Goal: Transaction & Acquisition: Obtain resource

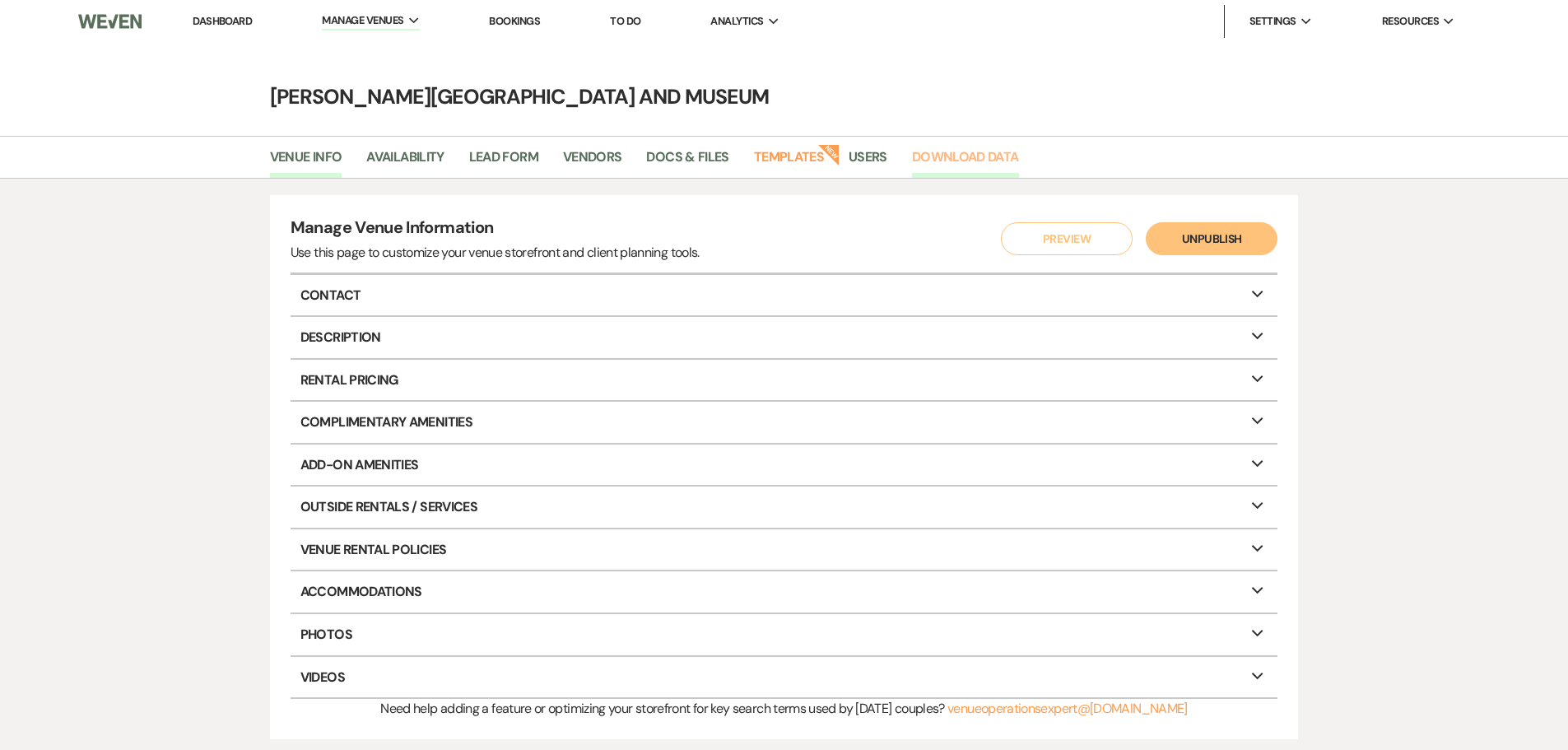
click at [960, 156] on link "Download Data" at bounding box center [966, 162] width 107 height 32
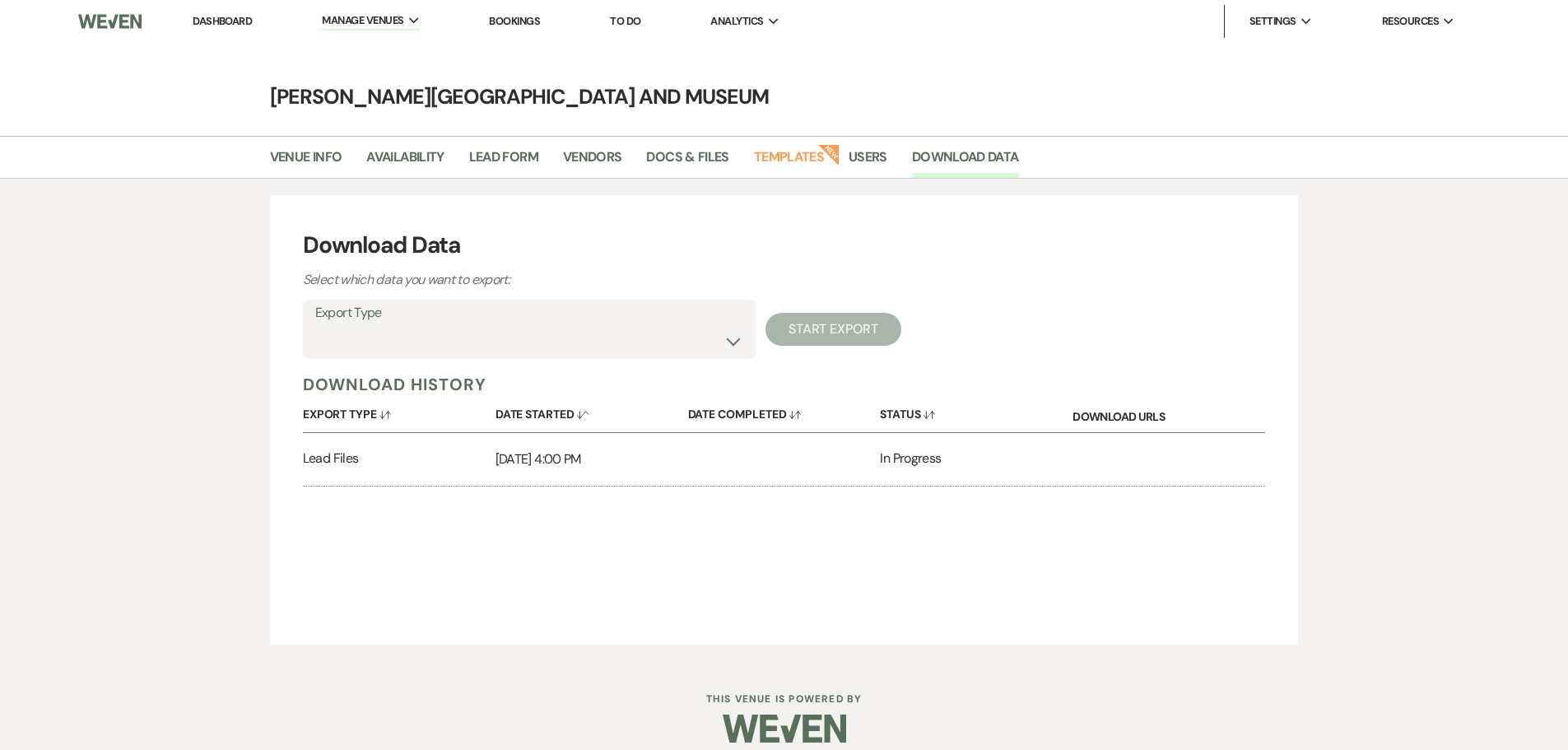
click at [912, 454] on div "In Progress" at bounding box center [976, 458] width 193 height 53
click at [652, 468] on p "[DATE] 4:00 PM" at bounding box center [591, 459] width 193 height 21
click at [563, 455] on p "[DATE] 4:00 PM" at bounding box center [591, 459] width 193 height 21
click at [337, 460] on div "Lead Files" at bounding box center [399, 458] width 193 height 53
click at [733, 341] on select "Availability Calendar Information Category Templates Contacts Information Event…" at bounding box center [530, 340] width 428 height 32
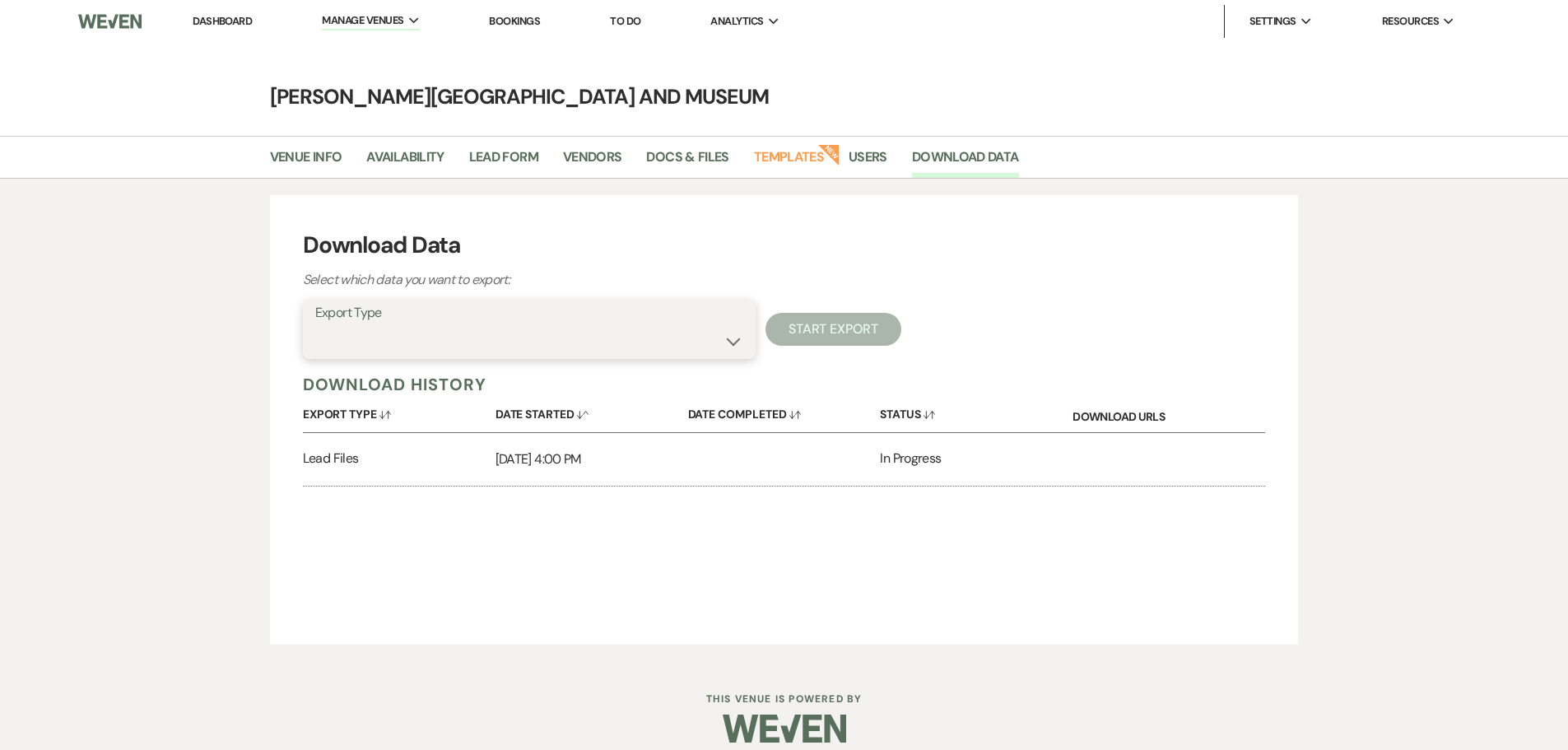
click at [733, 340] on select "Availability Calendar Information Category Templates Contacts Information Event…" at bounding box center [530, 340] width 428 height 32
click at [742, 334] on select "Availability Calendar Information Category Templates Contacts Information Event…" at bounding box center [530, 340] width 428 height 32
select select "leadFilesZip"
click at [316, 325] on select "Availability Calendar Information Category Templates Contacts Information Event…" at bounding box center [530, 340] width 428 height 32
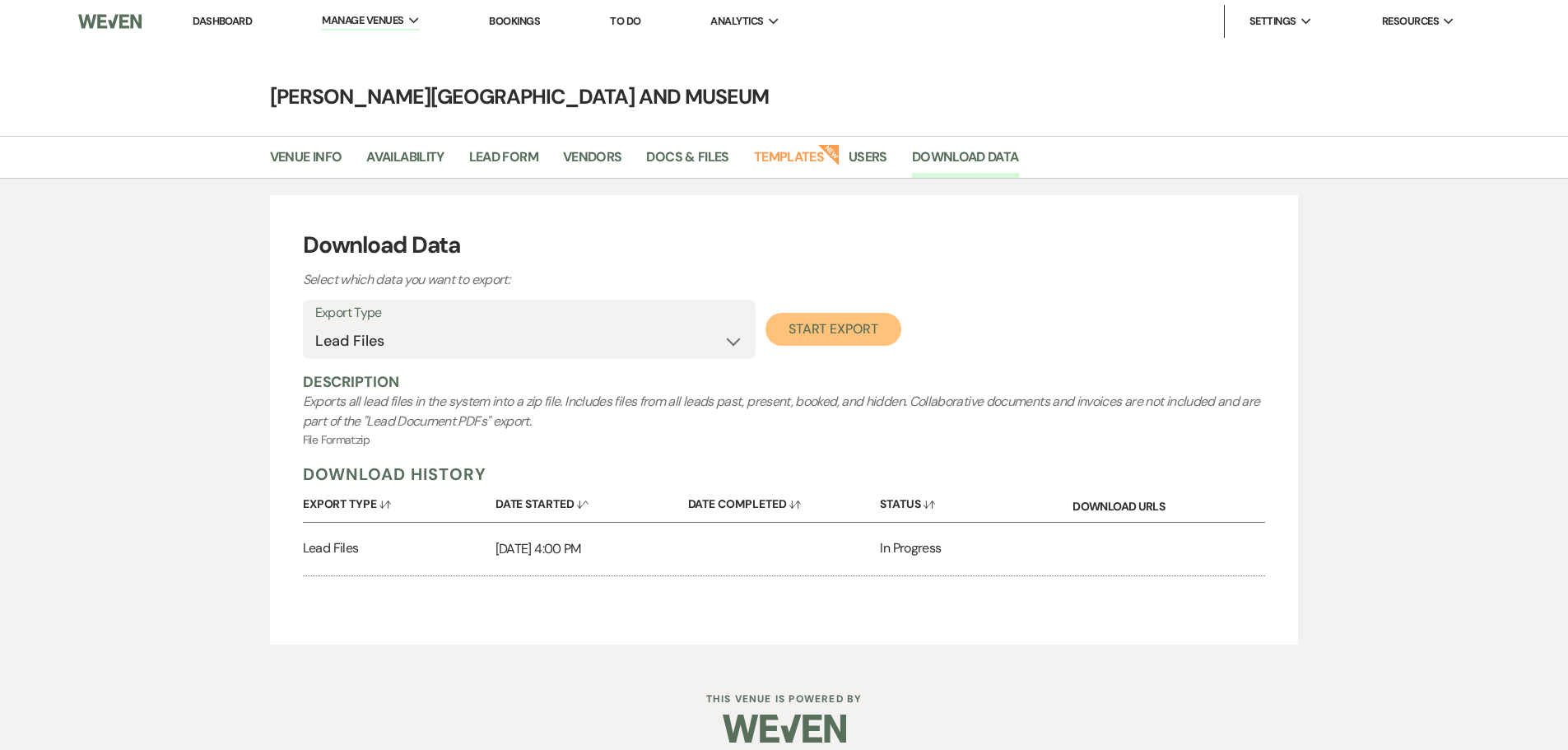
click at [830, 344] on button "Start Export" at bounding box center [834, 329] width 136 height 33
select select
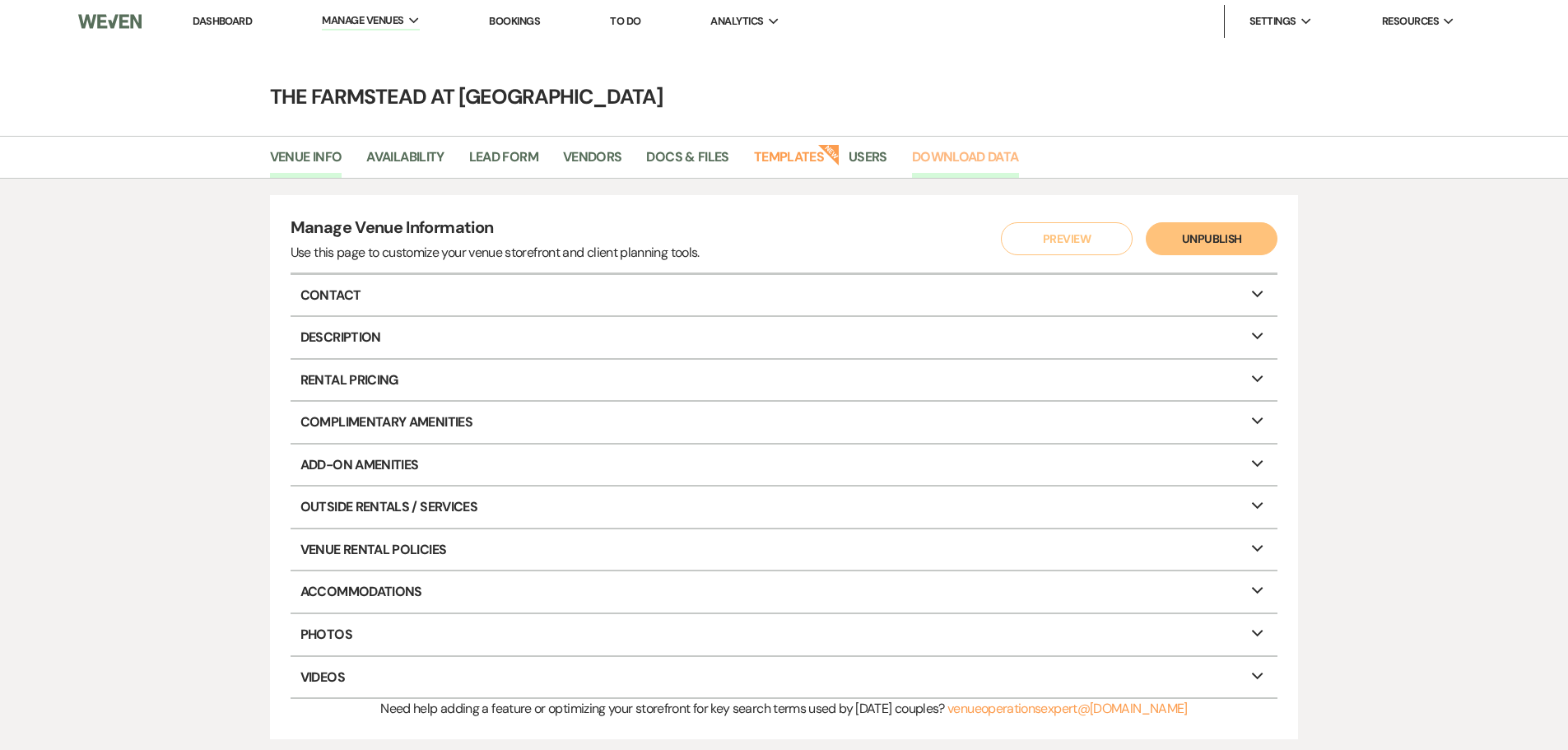
click at [950, 157] on link "Download Data" at bounding box center [966, 162] width 107 height 32
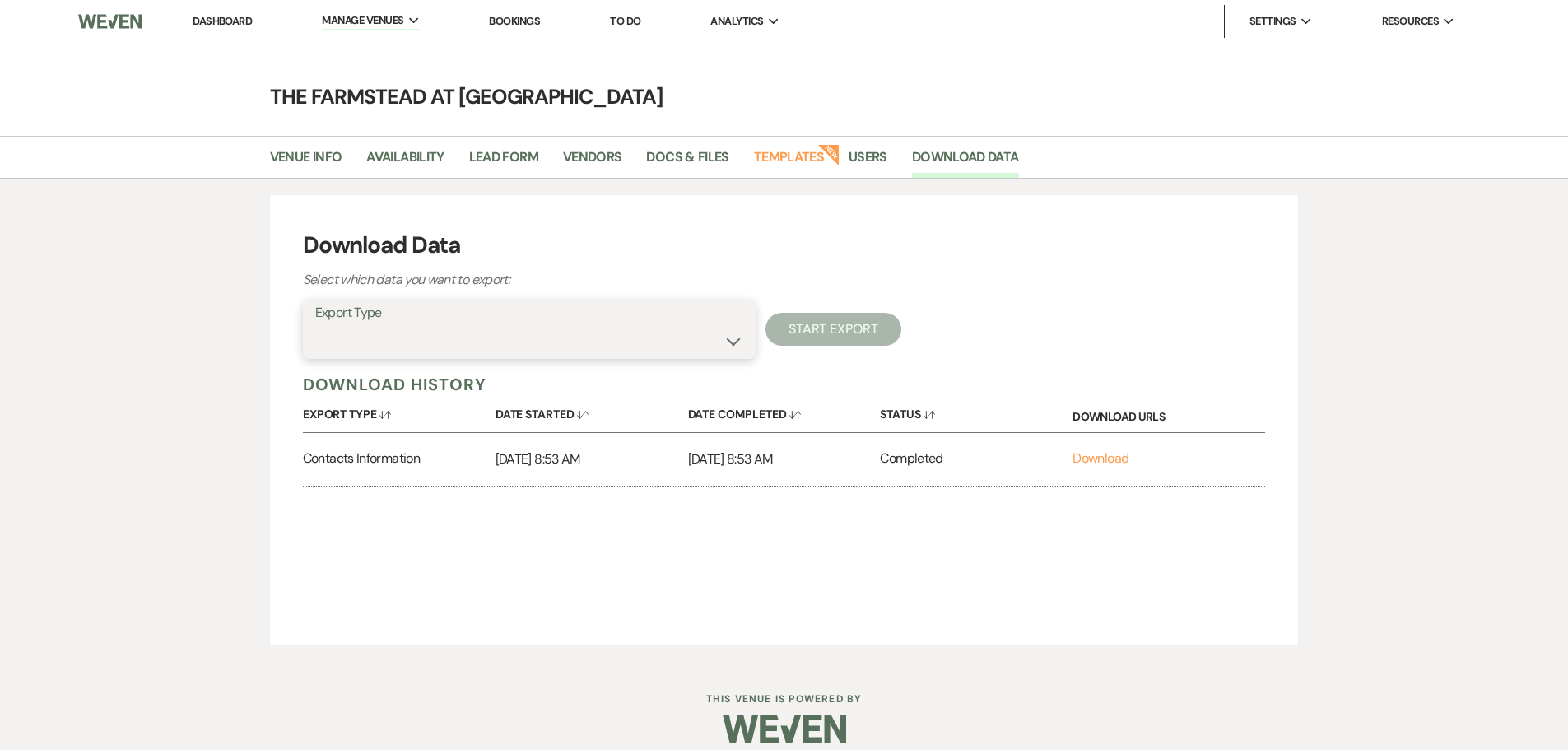
click at [718, 339] on select "Availability Calendar Information Category Templates Contacts Information Event…" at bounding box center [530, 340] width 428 height 32
select select "leadFilesZip"
click at [316, 325] on select "Availability Calendar Information Category Templates Contacts Information Event…" at bounding box center [530, 340] width 428 height 32
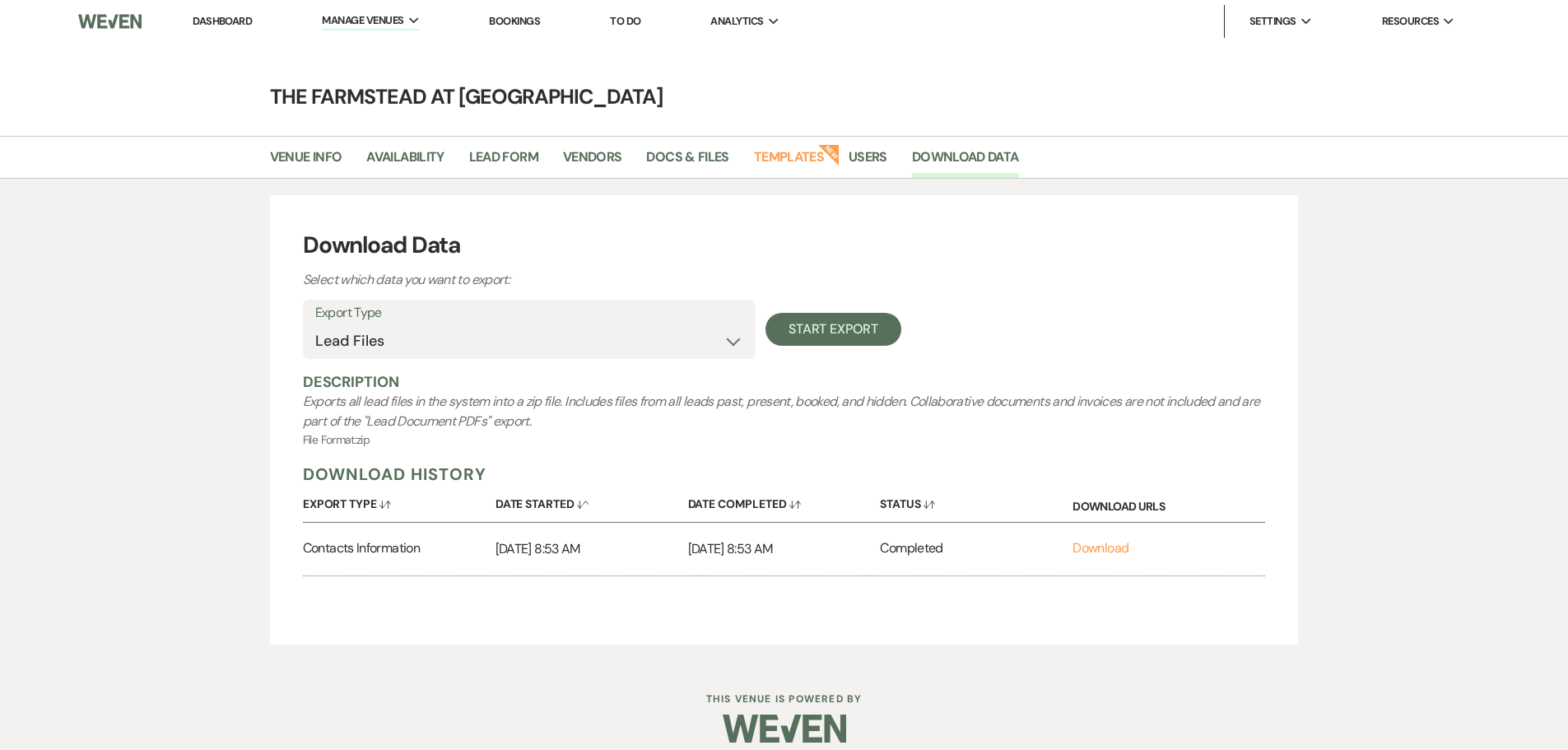
click at [857, 309] on div "Export Type Availability Calendar Information Category Templates Contacts Infor…" at bounding box center [785, 329] width 963 height 59
click at [847, 321] on button "Start Export" at bounding box center [834, 329] width 136 height 33
select select
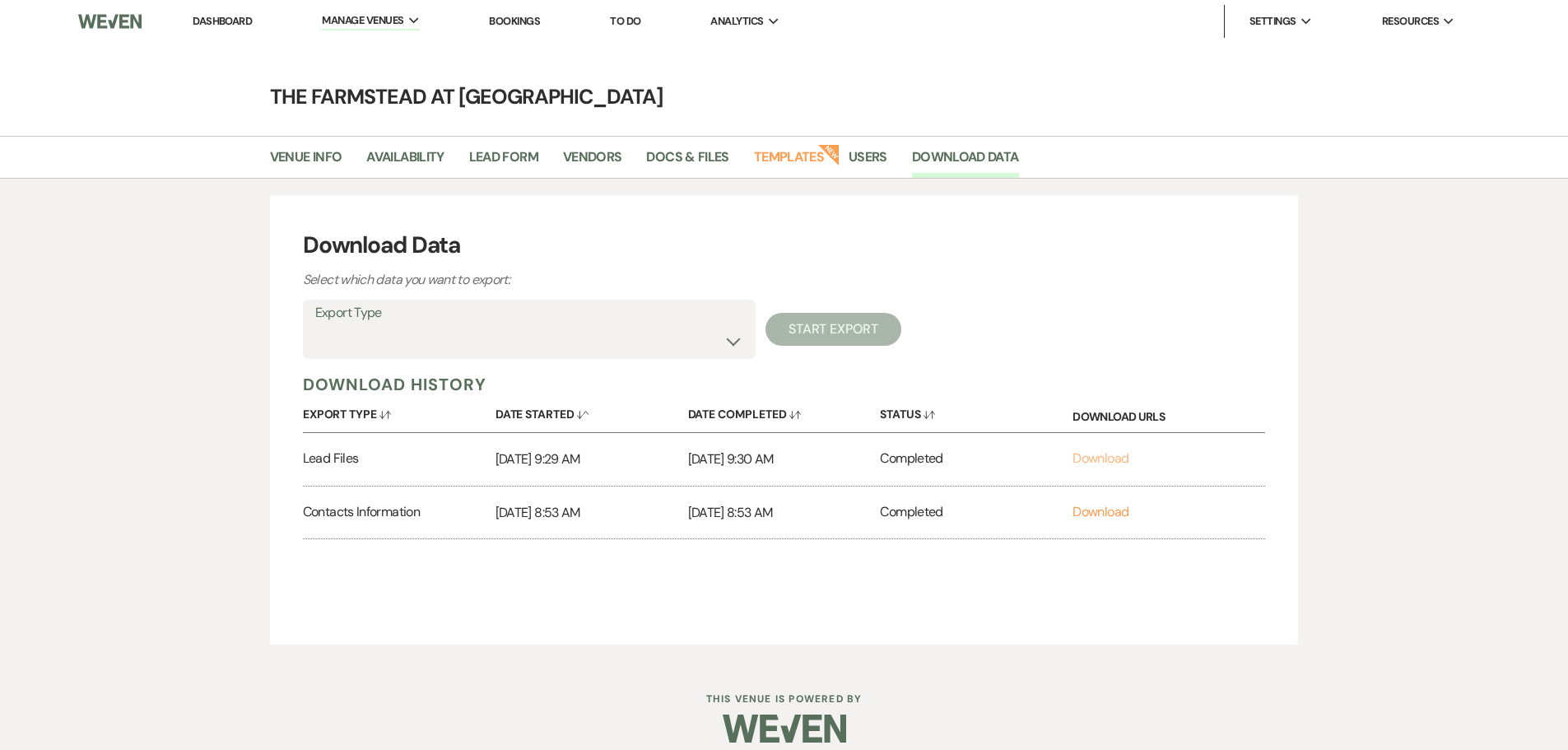
click at [1109, 454] on link "Download" at bounding box center [1101, 457] width 56 height 17
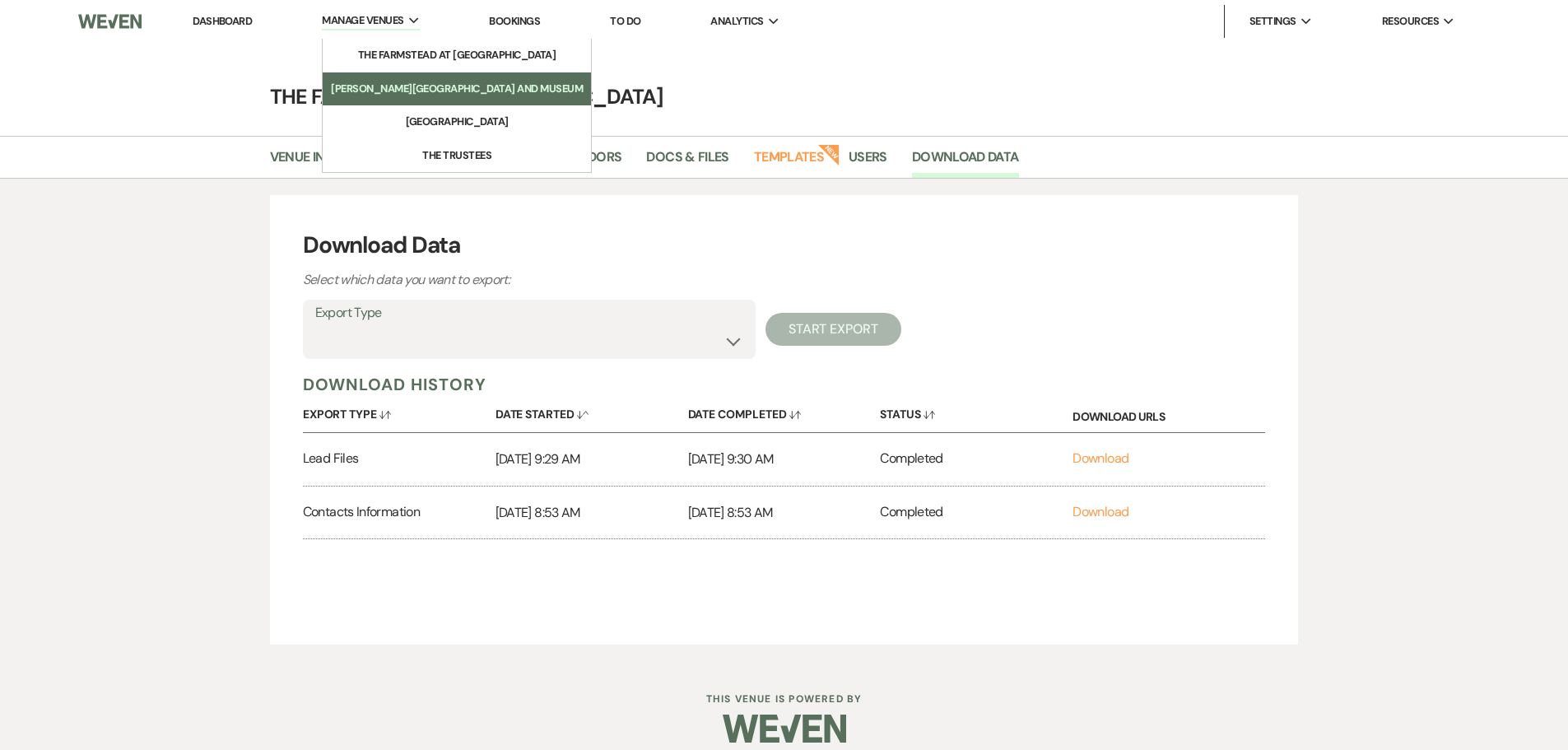
click at [392, 82] on li "[PERSON_NAME][GEOGRAPHIC_DATA] and Museum" at bounding box center [457, 88] width 252 height 16
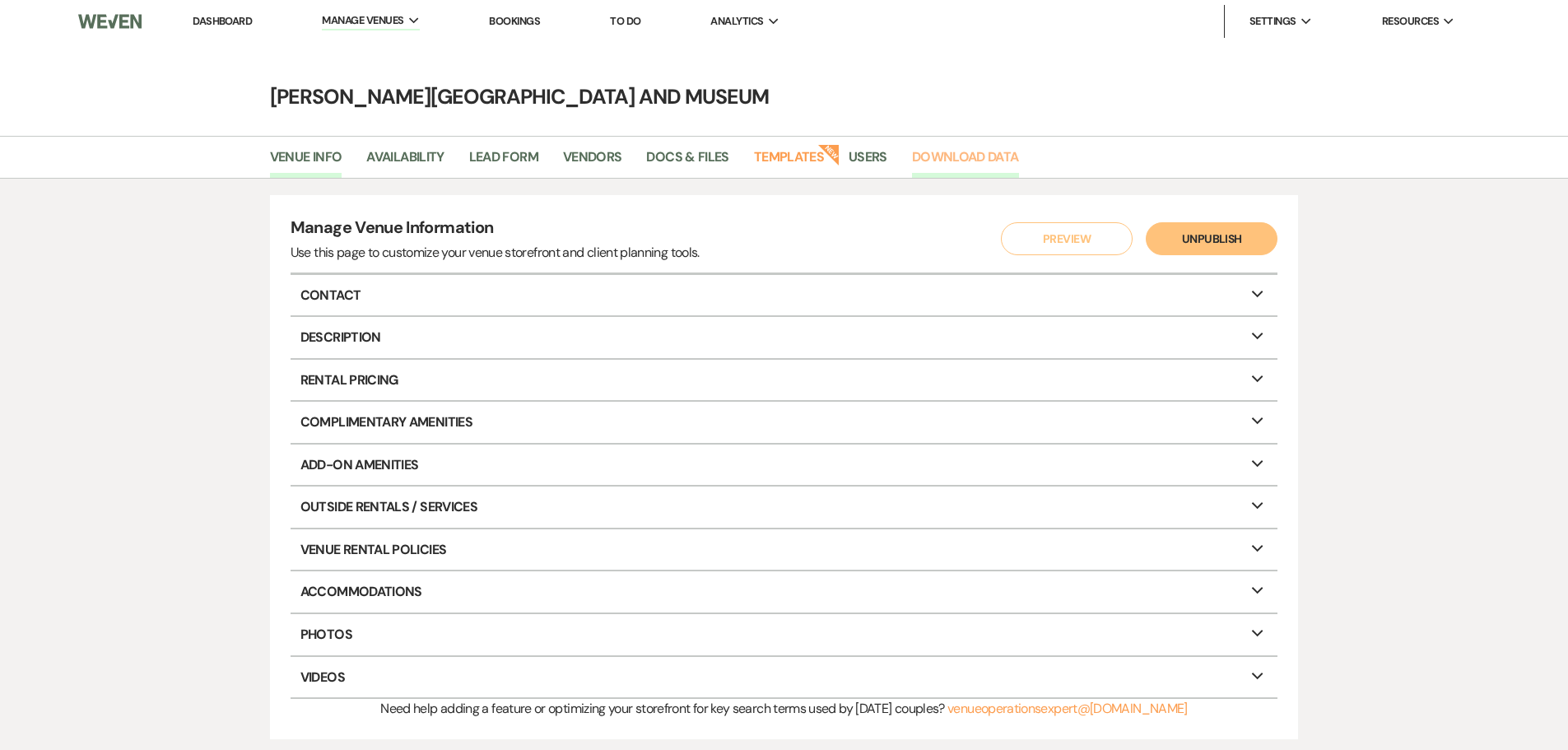
click at [959, 149] on link "Download Data" at bounding box center [966, 162] width 107 height 32
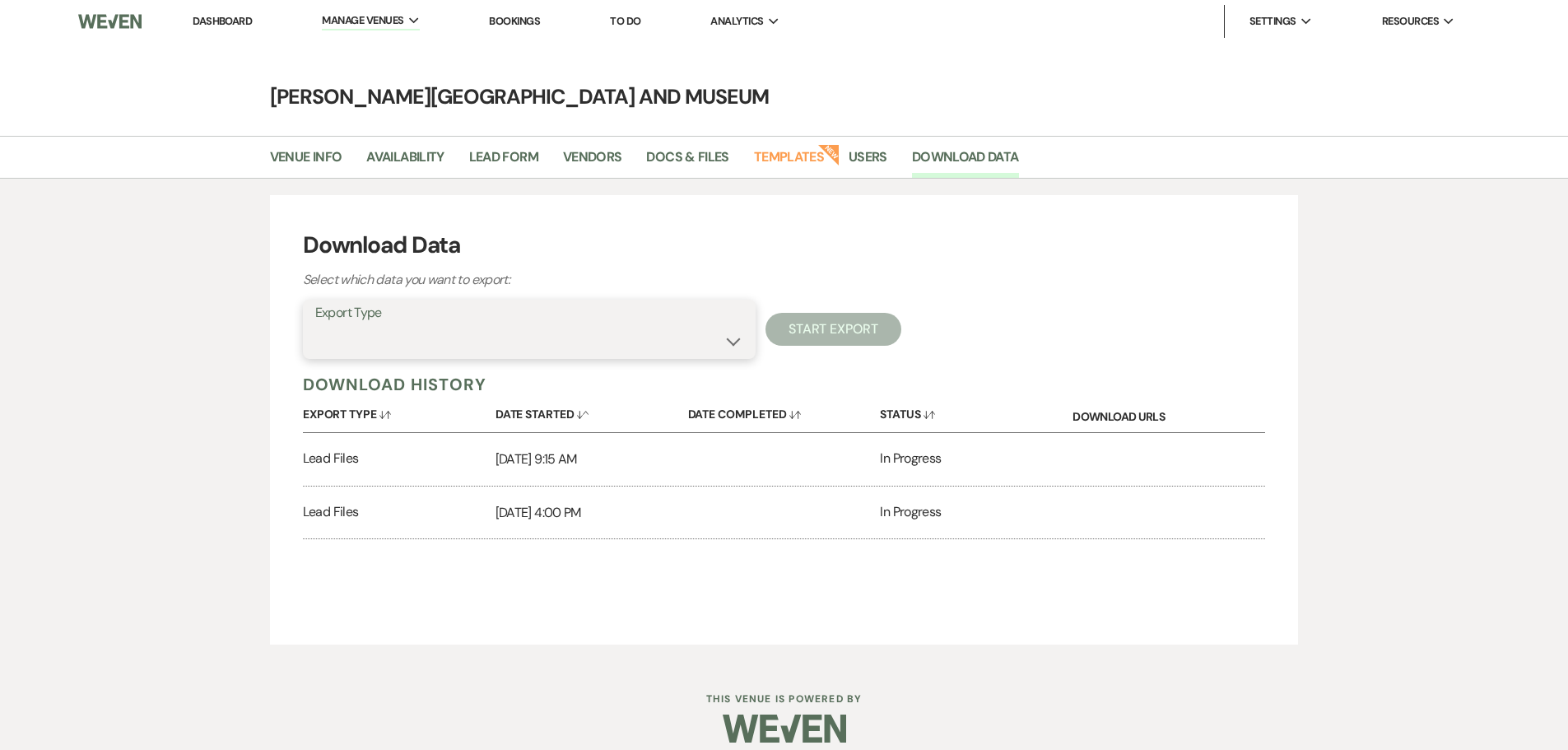
click at [736, 339] on select "Availability Calendar Information Category Templates Contacts Information Event…" at bounding box center [530, 340] width 428 height 32
click at [122, 278] on div "Download Data Select which data you want to export: Export Type Availability Ca…" at bounding box center [784, 420] width 1568 height 483
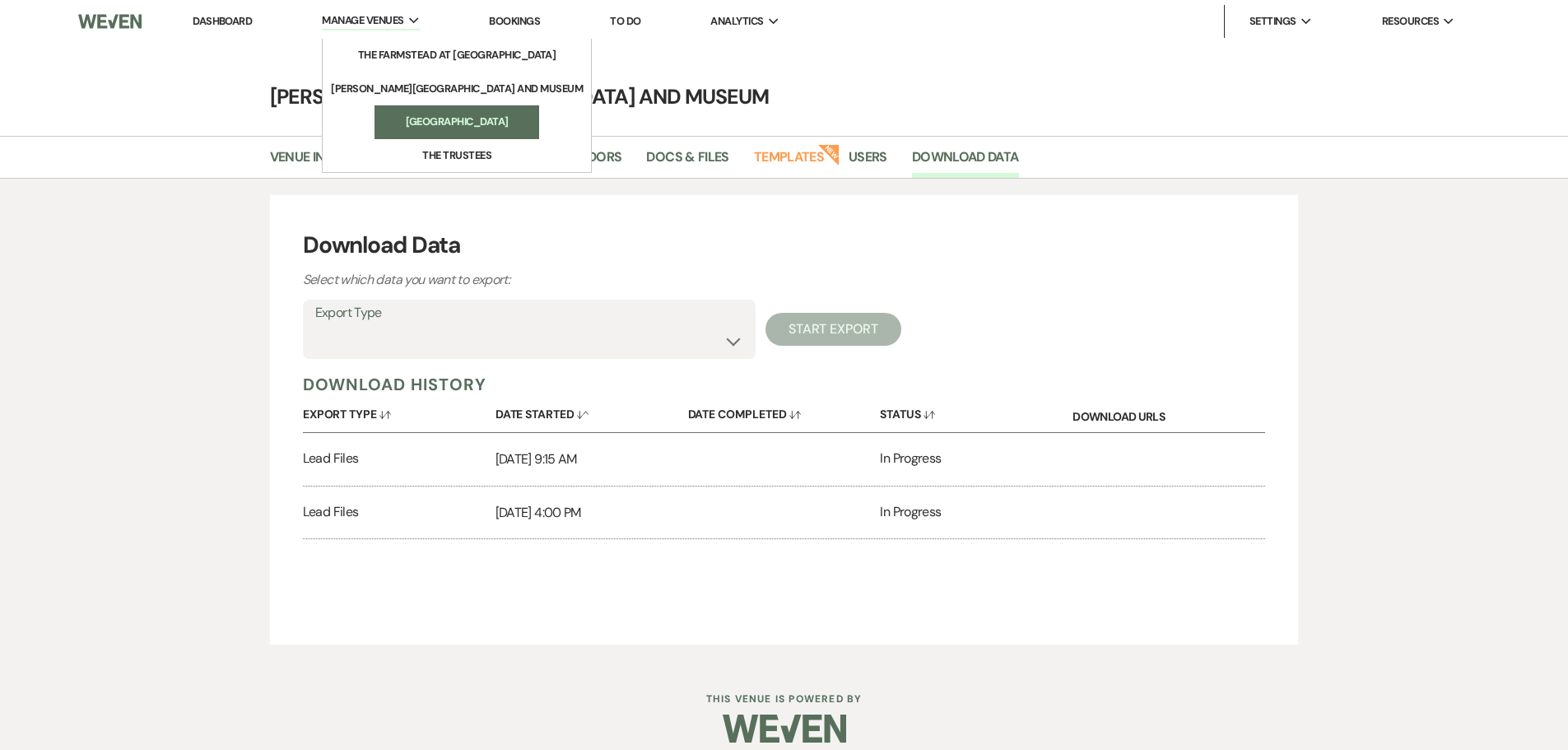
click at [421, 112] on link "[GEOGRAPHIC_DATA]" at bounding box center [457, 122] width 165 height 33
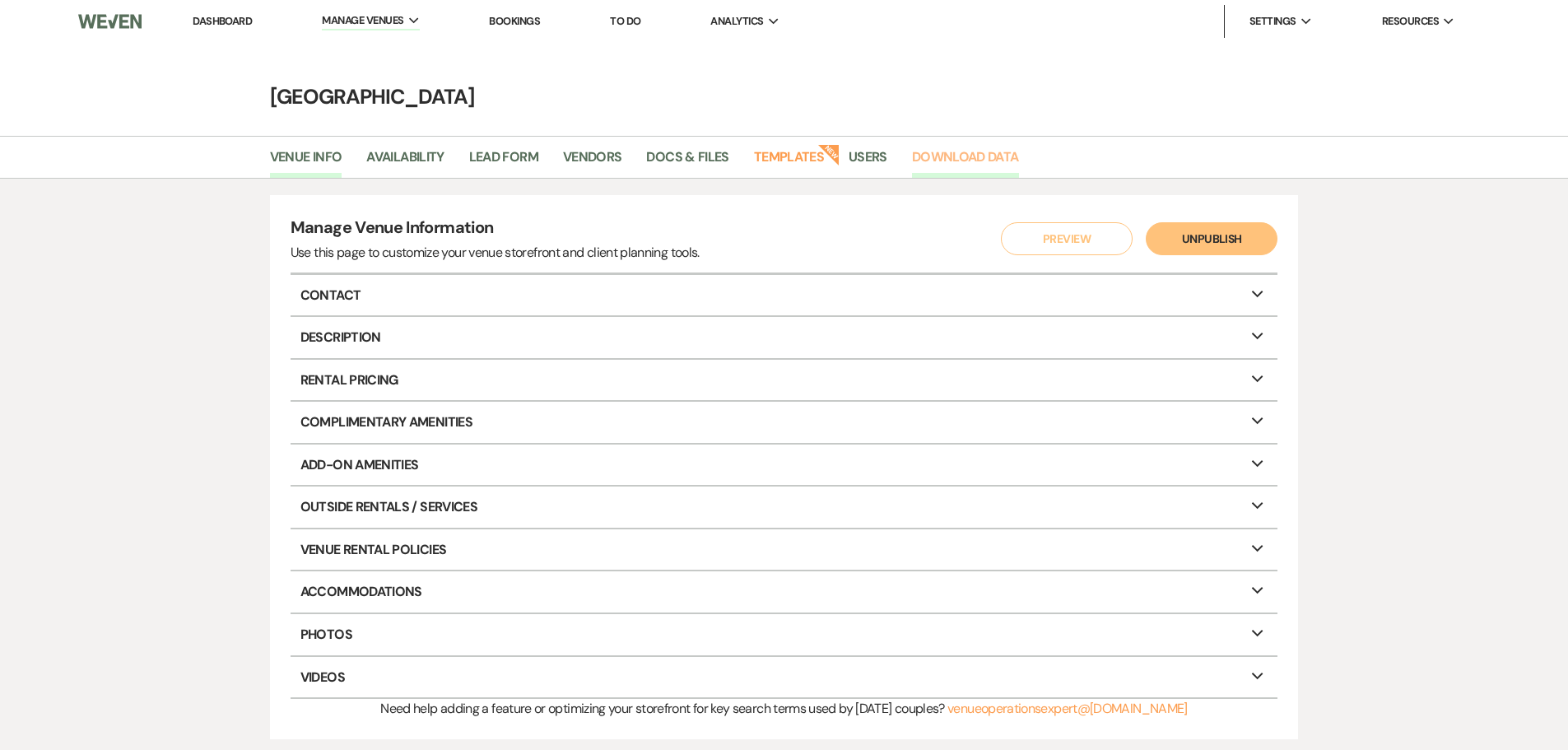
click at [986, 162] on link "Download Data" at bounding box center [966, 162] width 107 height 32
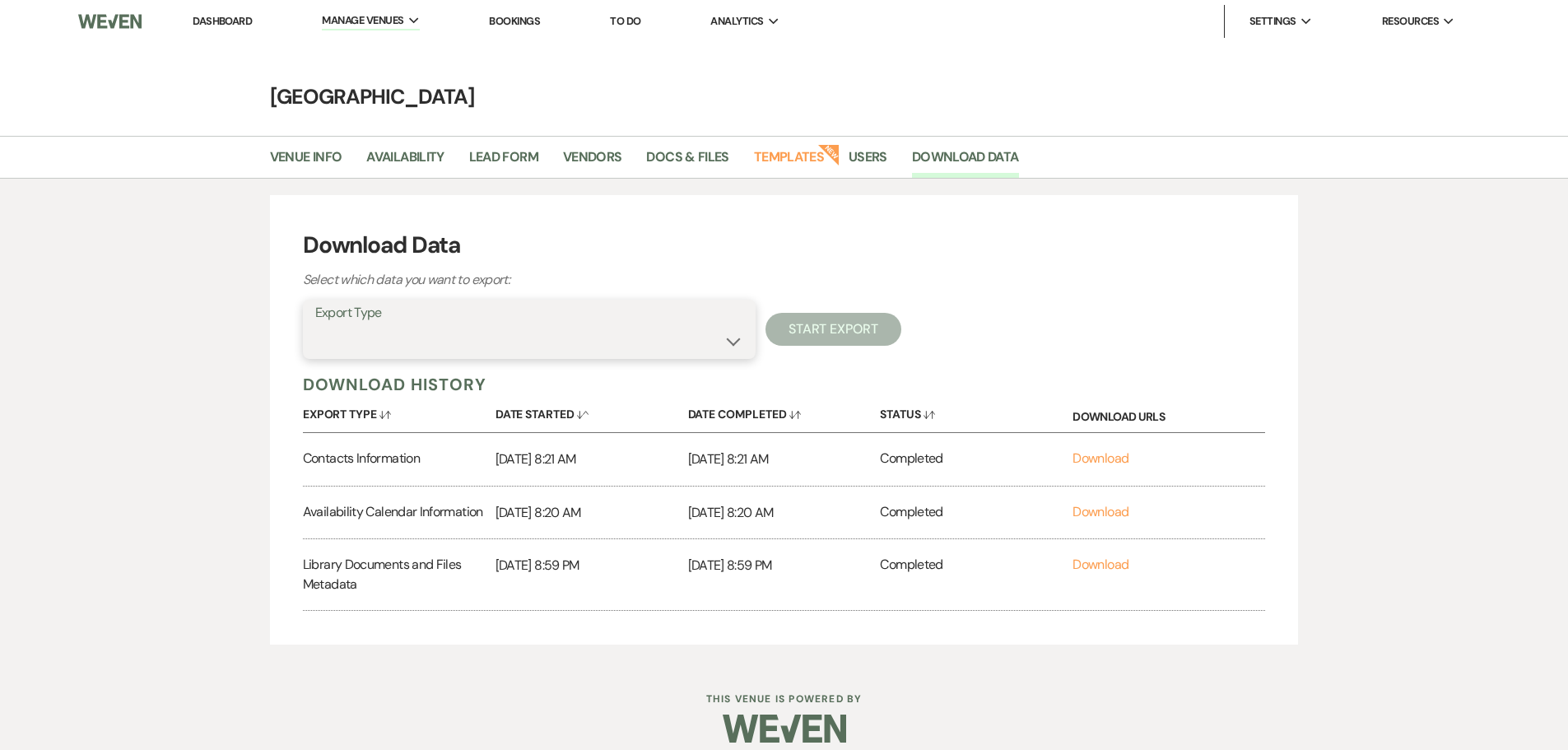
click at [718, 343] on select "Availability Calendar Information Category Templates Contacts Information Event…" at bounding box center [530, 340] width 428 height 32
select select "leadInfo"
click at [316, 325] on select "Availability Calendar Information Category Templates Contacts Information Event…" at bounding box center [530, 340] width 428 height 32
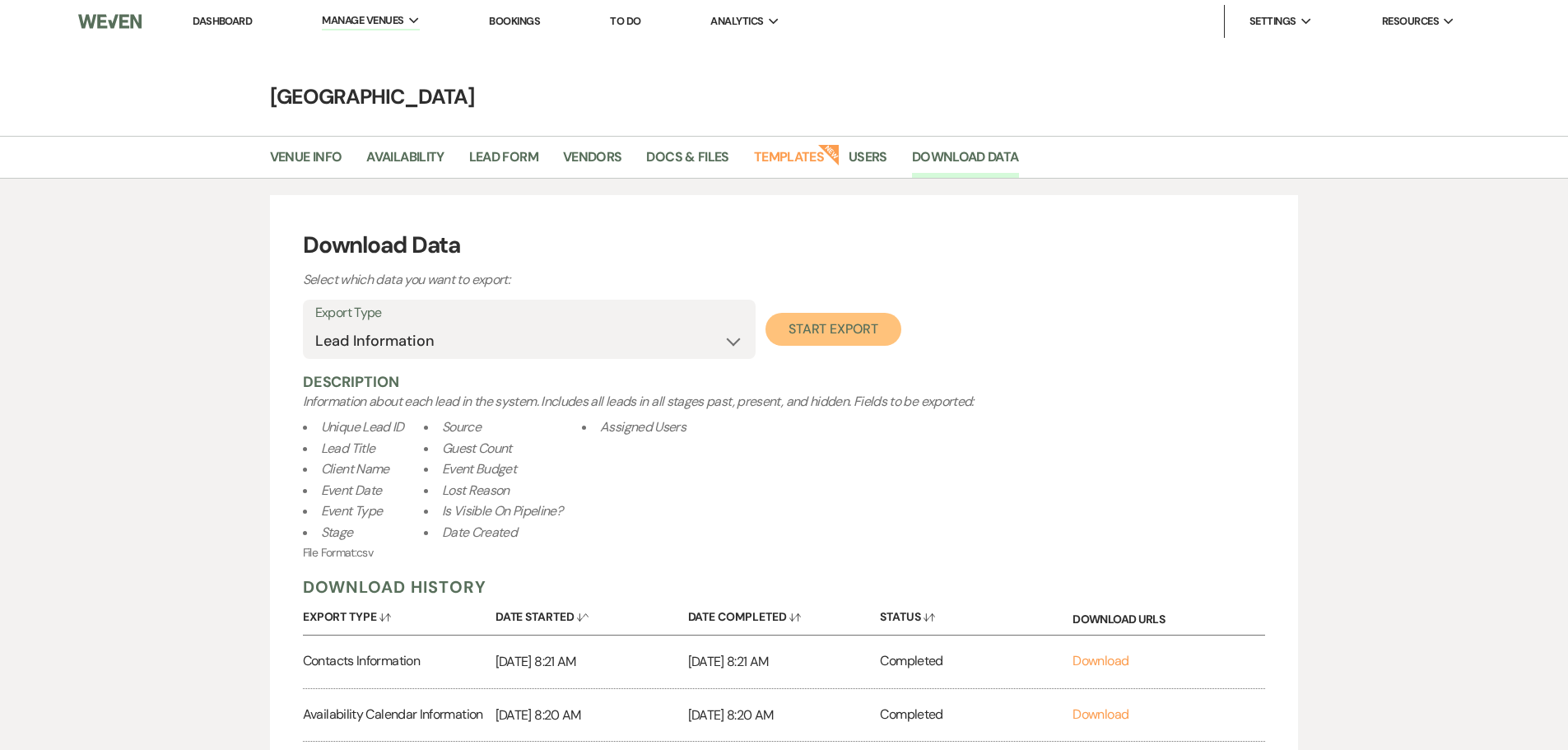
click at [837, 334] on button "Start Export" at bounding box center [834, 329] width 136 height 33
select select
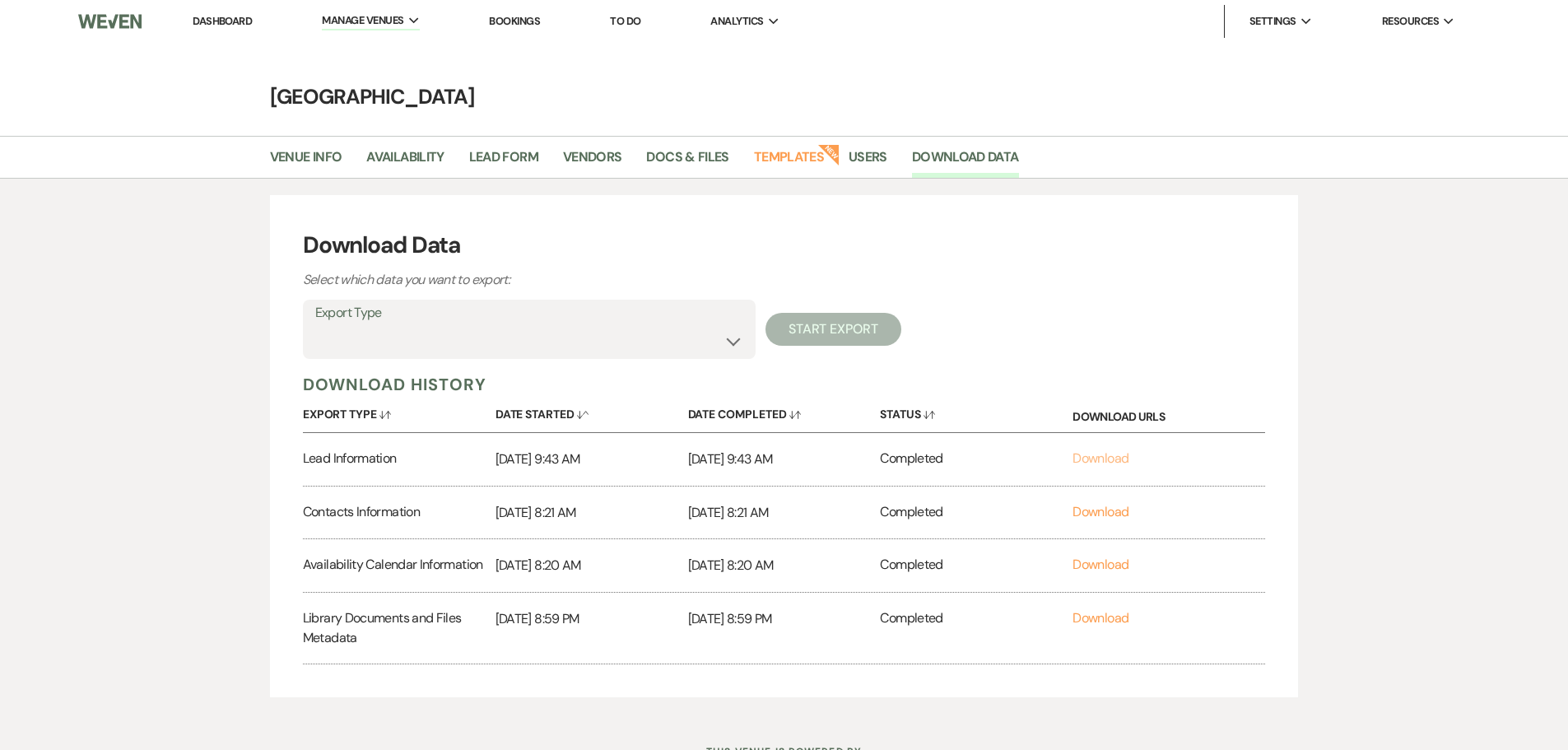
click at [1104, 455] on link "Download" at bounding box center [1101, 457] width 56 height 17
